Goal: Task Accomplishment & Management: Use online tool/utility

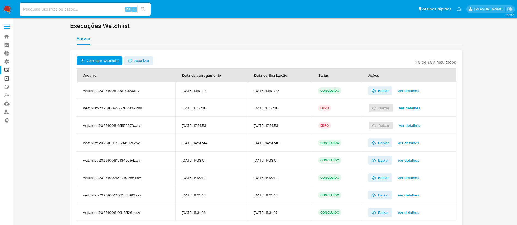
click at [8, 78] on link "Operações em massa" at bounding box center [32, 78] width 65 height 8
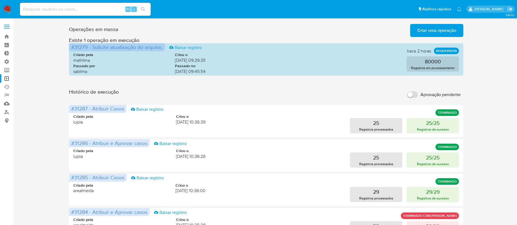
click at [427, 31] on span "Criar uma operação" at bounding box center [436, 31] width 39 height 12
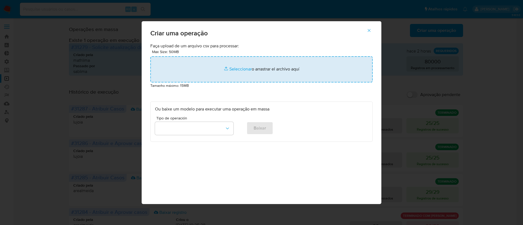
click at [239, 68] on input "file" at bounding box center [261, 69] width 222 height 26
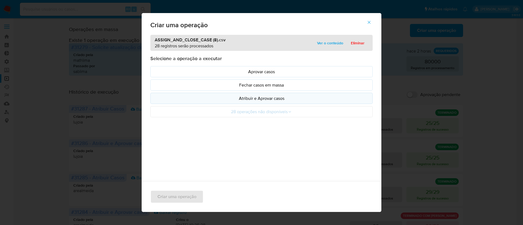
click at [266, 96] on p "Atribuir e Aprovar casos" at bounding box center [261, 98] width 213 height 6
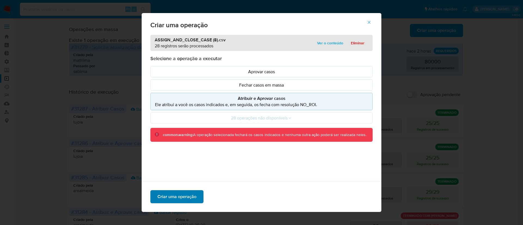
click at [171, 199] on span "Criar uma operação" at bounding box center [177, 197] width 39 height 12
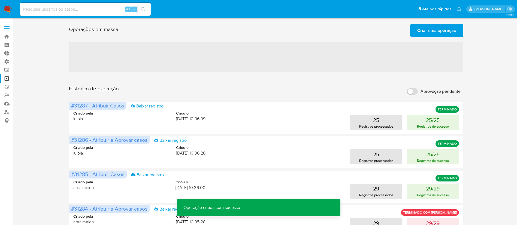
click at [437, 29] on span "Criar uma operação" at bounding box center [436, 31] width 39 height 12
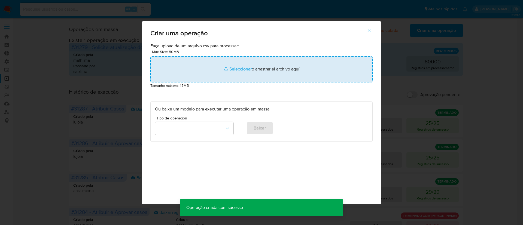
click at [243, 67] on input "file" at bounding box center [261, 69] width 222 height 26
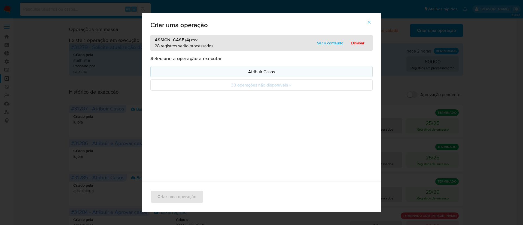
click at [249, 73] on p "Atribuir Casos" at bounding box center [261, 72] width 213 height 6
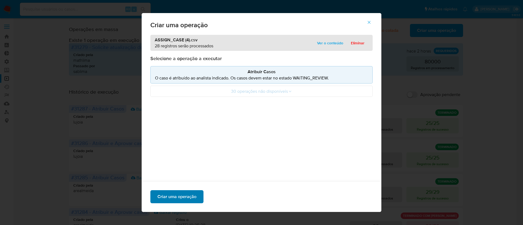
click at [181, 195] on span "Criar uma operação" at bounding box center [177, 197] width 39 height 12
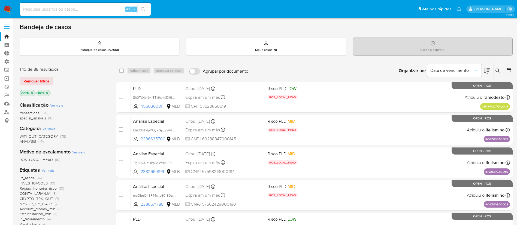
click at [49, 92] on p "ROS" at bounding box center [43, 93] width 13 height 6
click at [46, 93] on icon "close-filter" at bounding box center [47, 93] width 3 height 3
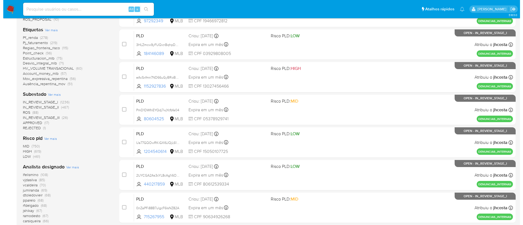
scroll to position [173, 0]
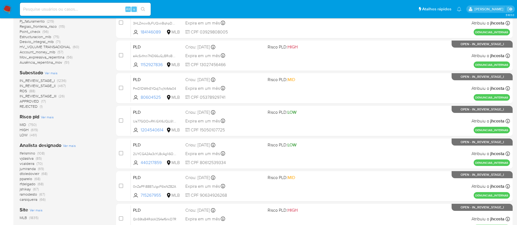
click at [69, 146] on span "Ver mais" at bounding box center [69, 145] width 13 height 5
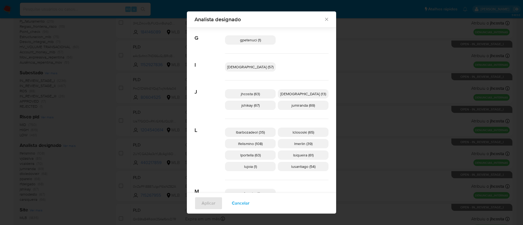
scroll to position [143, 0]
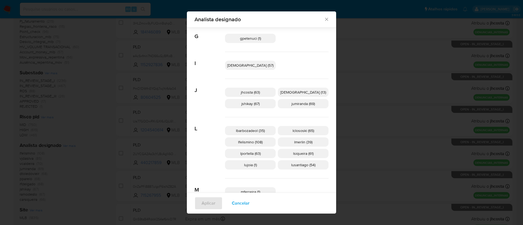
click at [252, 143] on span "lfelismino (108)" at bounding box center [250, 142] width 25 height 5
click at [216, 202] on span "Aplicar" at bounding box center [209, 204] width 14 height 12
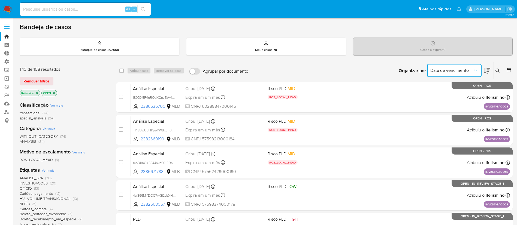
click at [468, 70] on span "Data de vencimento" at bounding box center [451, 70] width 43 height 5
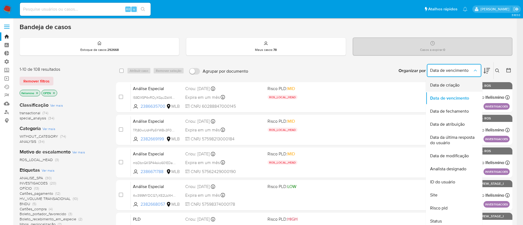
click at [454, 86] on span "Data de criação" at bounding box center [444, 85] width 29 height 5
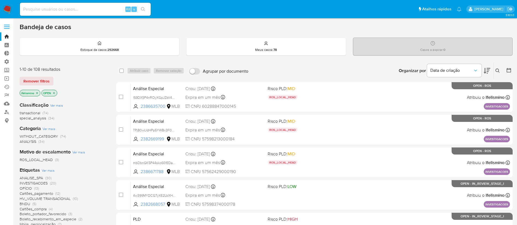
click at [485, 73] on icon at bounding box center [487, 71] width 7 height 7
